Goal: Learn about a topic: Learn about a topic

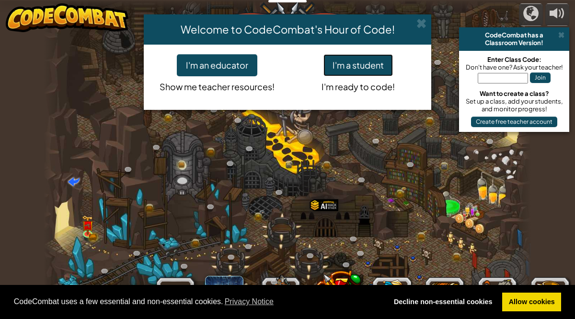
click at [371, 65] on button "I'm a student" at bounding box center [357, 65] width 69 height 22
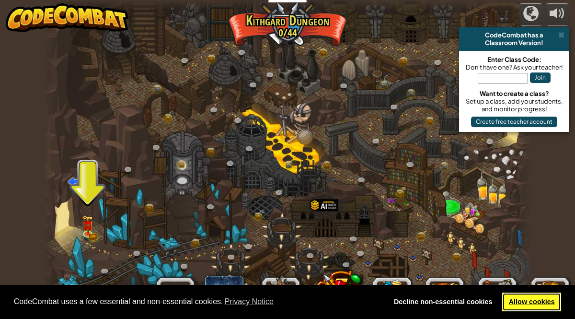
click at [544, 301] on link "Allow cookies" at bounding box center [531, 301] width 59 height 19
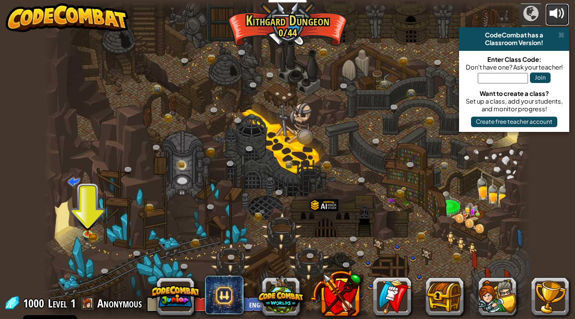
click at [556, 23] on button at bounding box center [557, 14] width 24 height 23
click at [559, 37] on span at bounding box center [561, 35] width 6 height 8
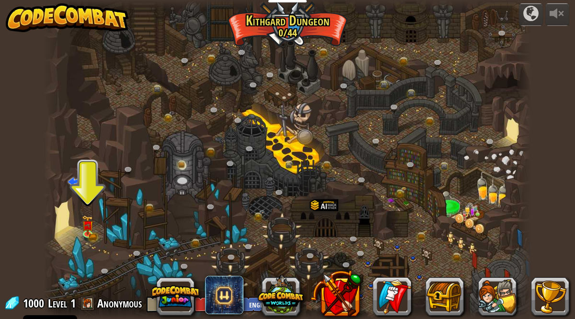
scroll to position [0, 0]
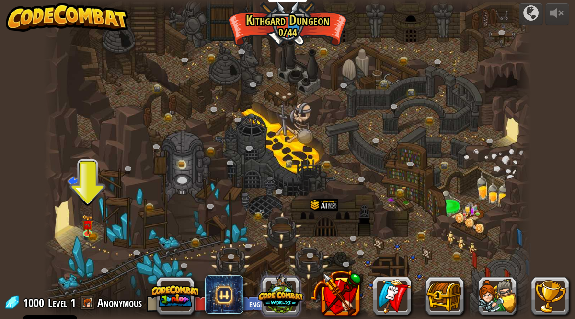
click at [259, 306] on button at bounding box center [281, 294] width 46 height 46
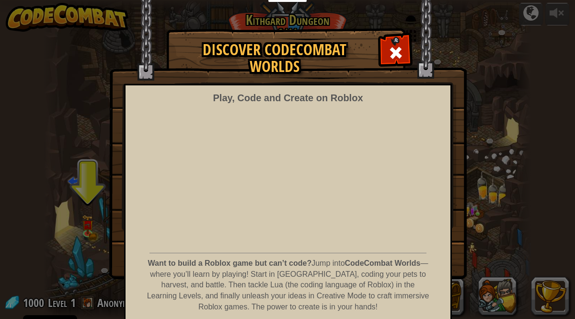
scroll to position [38, 0]
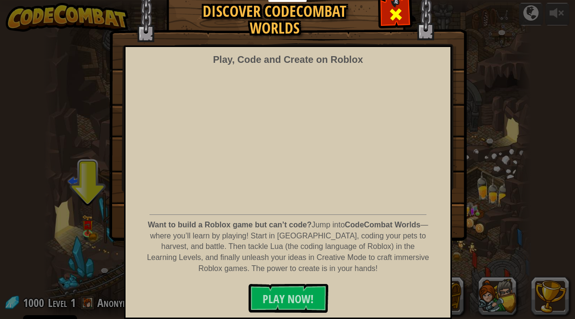
click at [394, 23] on div at bounding box center [395, 13] width 30 height 30
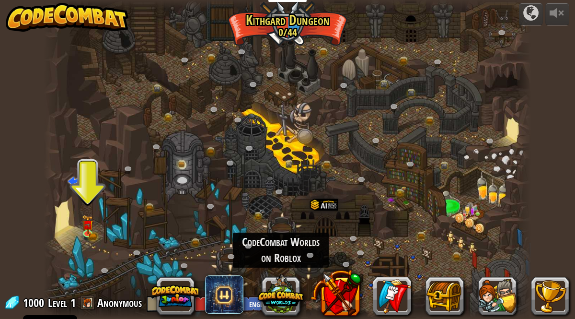
click at [92, 24] on img at bounding box center [67, 17] width 123 height 29
